Goal: Task Accomplishment & Management: Manage account settings

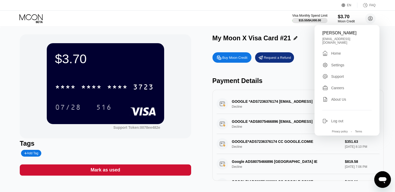
click at [342, 51] on div " Home" at bounding box center [346, 53] width 49 height 6
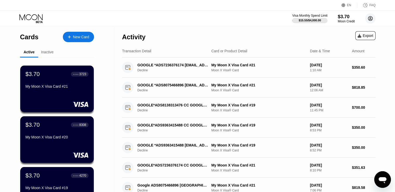
click at [373, 16] on circle at bounding box center [370, 18] width 10 height 10
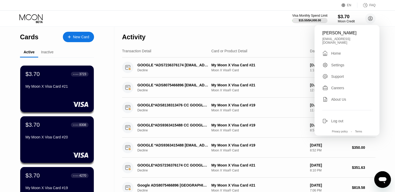
click at [343, 65] on div "Settings" at bounding box center [346, 65] width 49 height 6
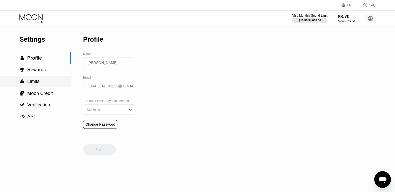
click at [43, 80] on div " Limits" at bounding box center [35, 81] width 71 height 5
